Goal: Information Seeking & Learning: Understand process/instructions

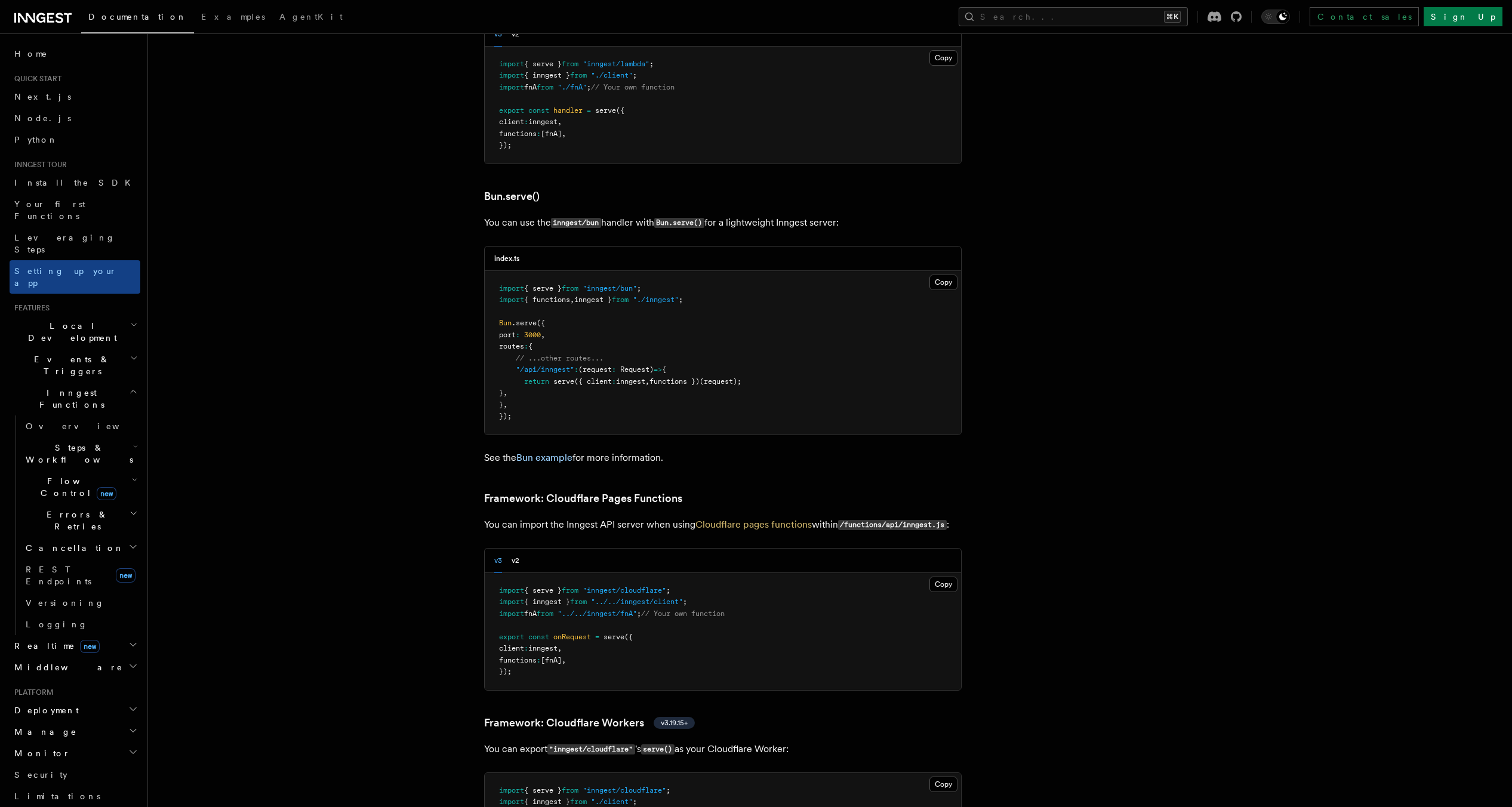
scroll to position [1679, 0]
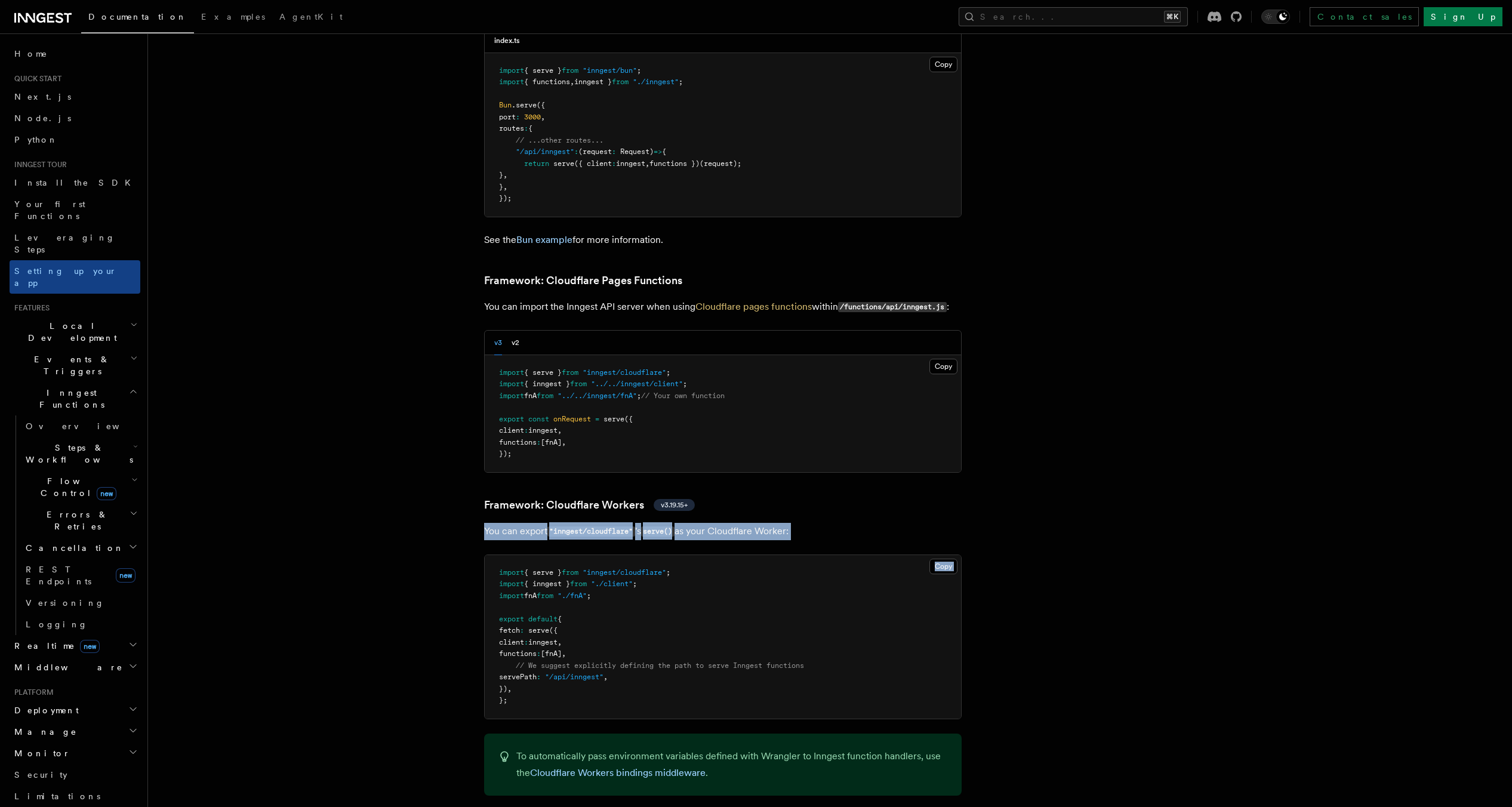
drag, startPoint x: 691, startPoint y: 486, endPoint x: 753, endPoint y: 486, distance: 62.0
click at [753, 523] on p "You can export "inngest/cloudflare" 's serve() as your Cloudflare Worker:" at bounding box center [723, 531] width 478 height 17
click at [756, 523] on p "You can export "inngest/cloudflare" 's serve() as your Cloudflare Worker:" at bounding box center [723, 531] width 478 height 17
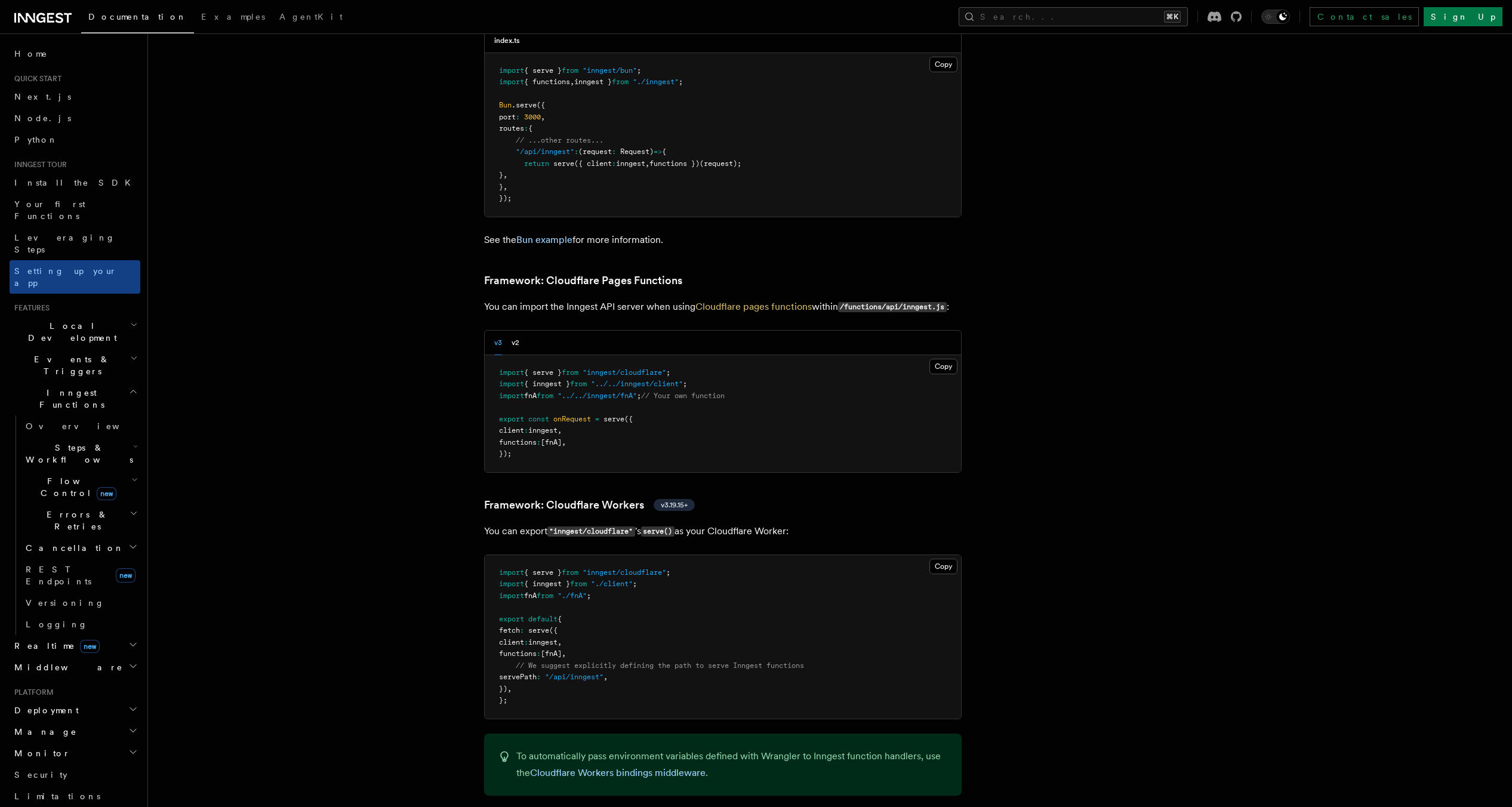
drag, startPoint x: 808, startPoint y: 487, endPoint x: 799, endPoint y: 472, distance: 17.5
click at [801, 523] on p "You can export "inngest/cloudflare" 's serve() as your Cloudflare Worker:" at bounding box center [723, 531] width 478 height 17
drag, startPoint x: 811, startPoint y: 479, endPoint x: 805, endPoint y: 471, distance: 10.0
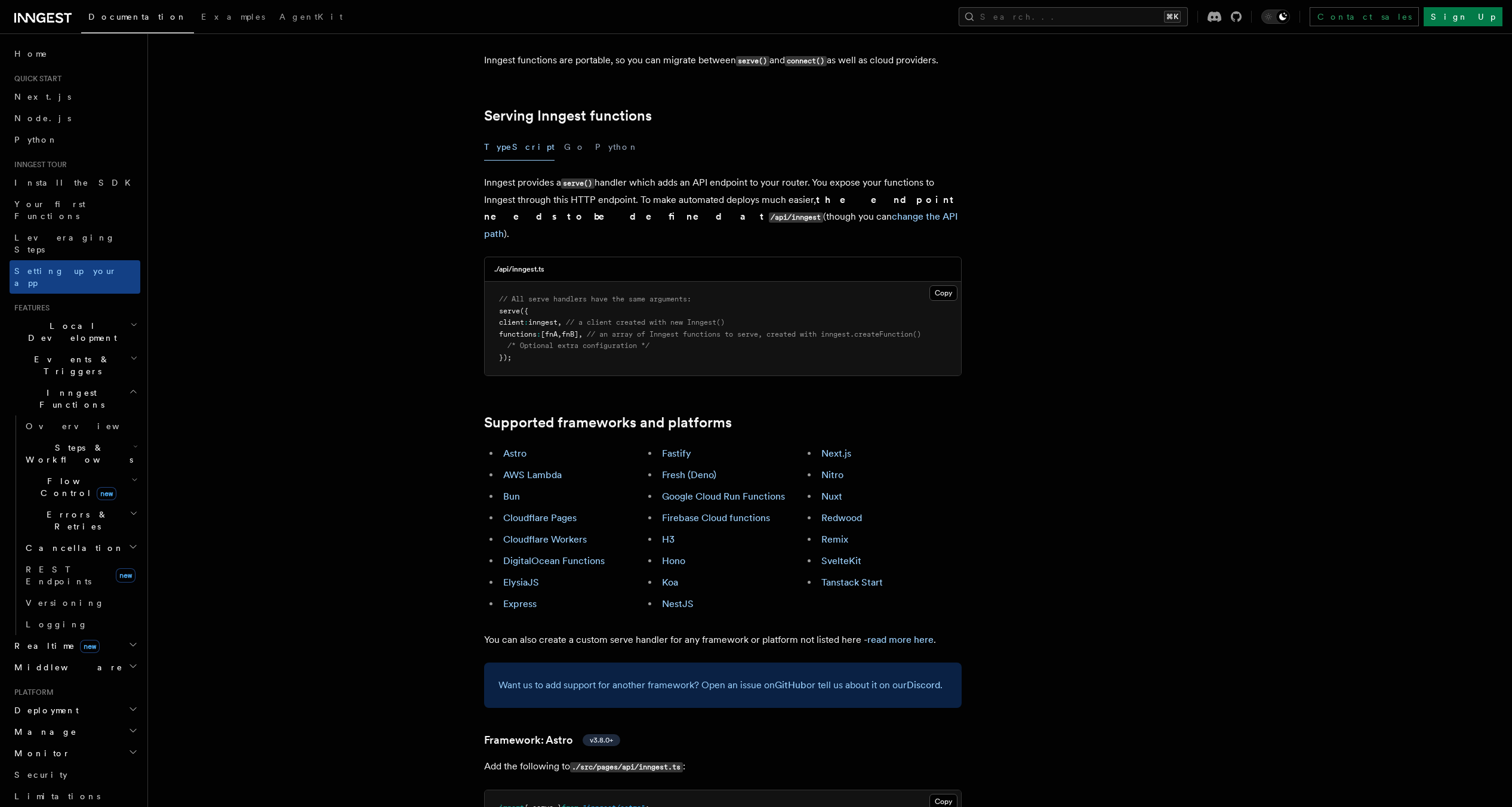
scroll to position [374, 0]
drag, startPoint x: 789, startPoint y: 351, endPoint x: 783, endPoint y: 342, distance: 10.8
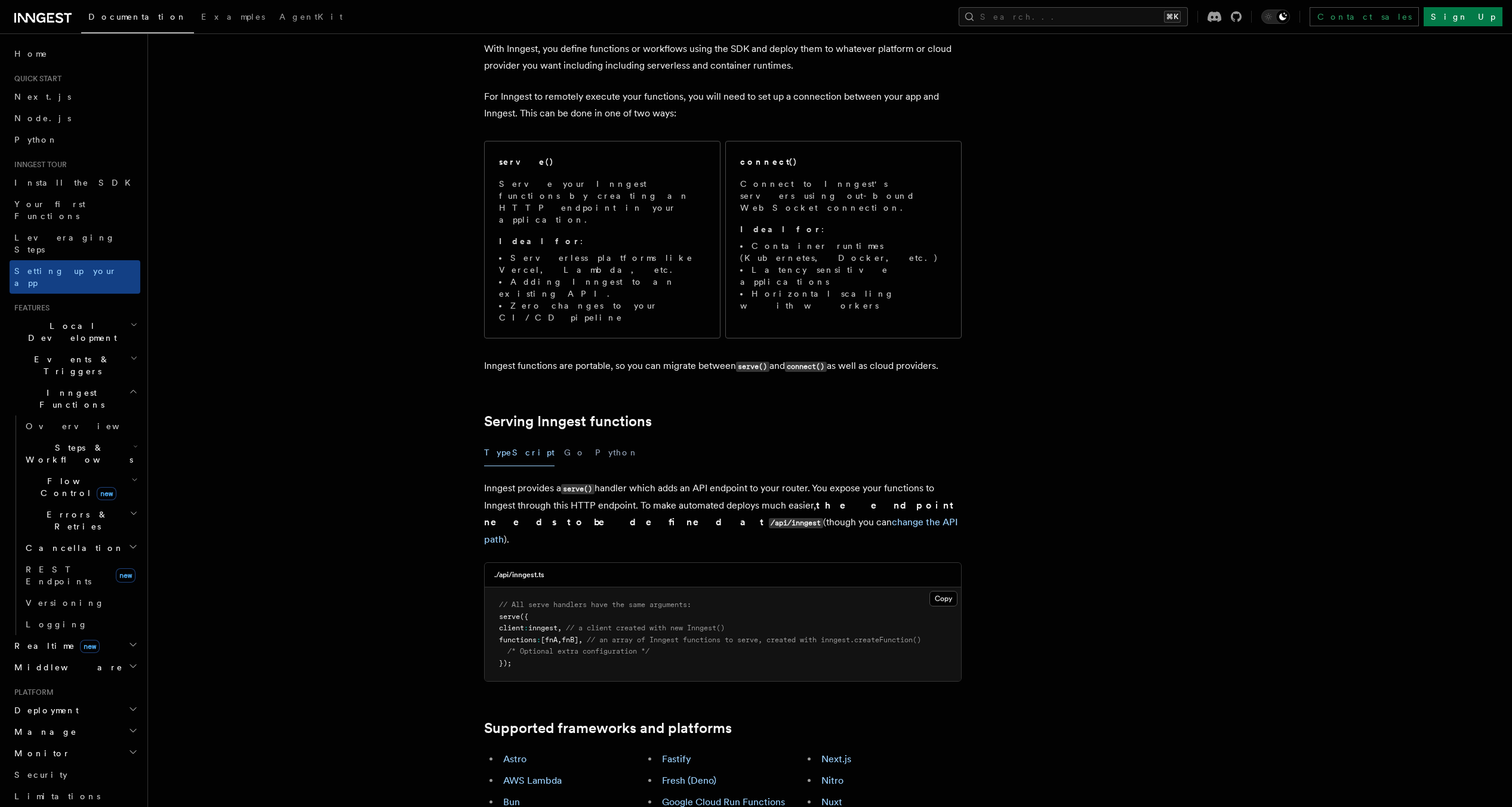
scroll to position [0, 0]
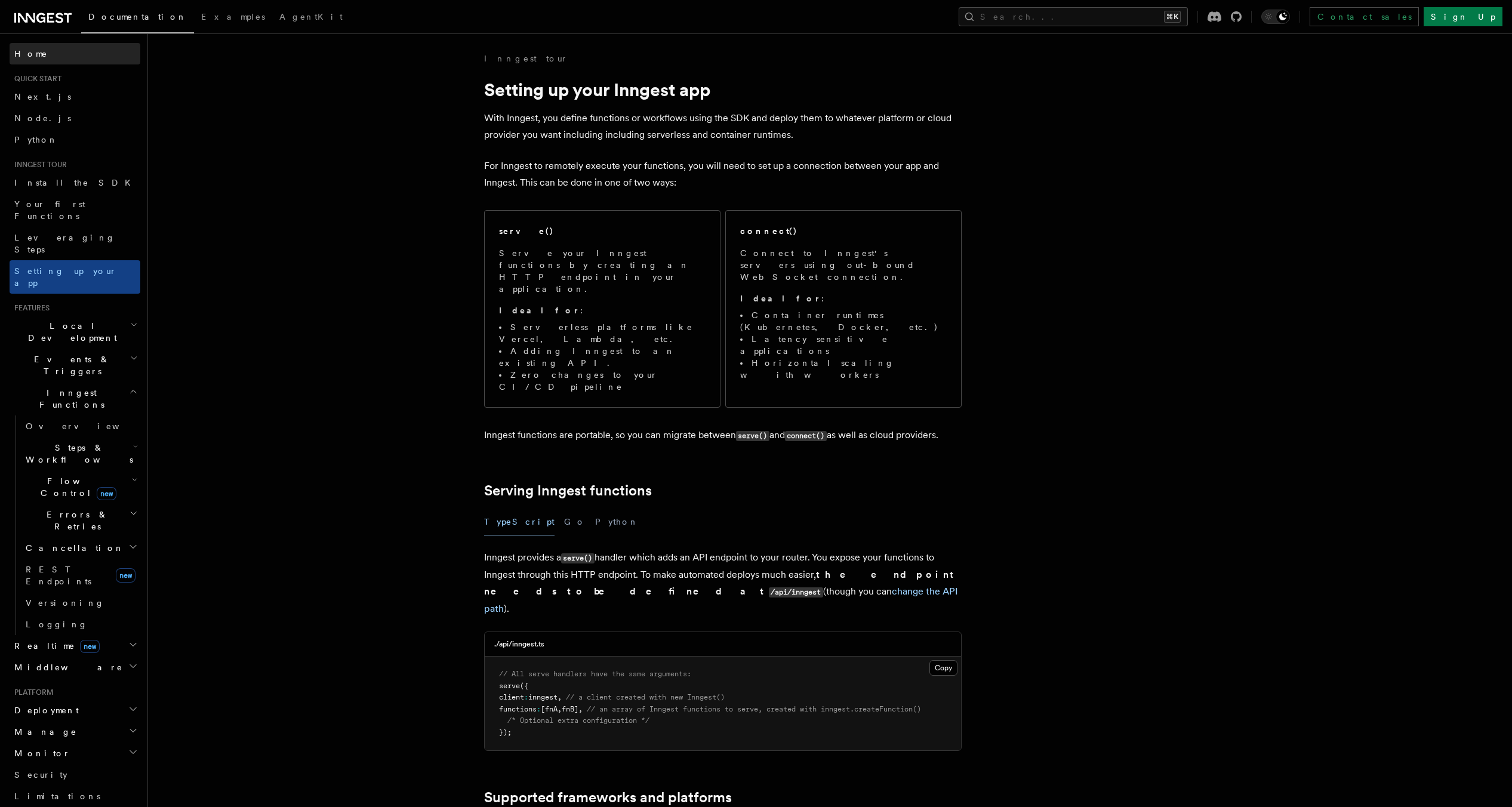
click at [80, 49] on link "Home" at bounding box center [75, 54] width 130 height 22
